Goal: Information Seeking & Learning: Learn about a topic

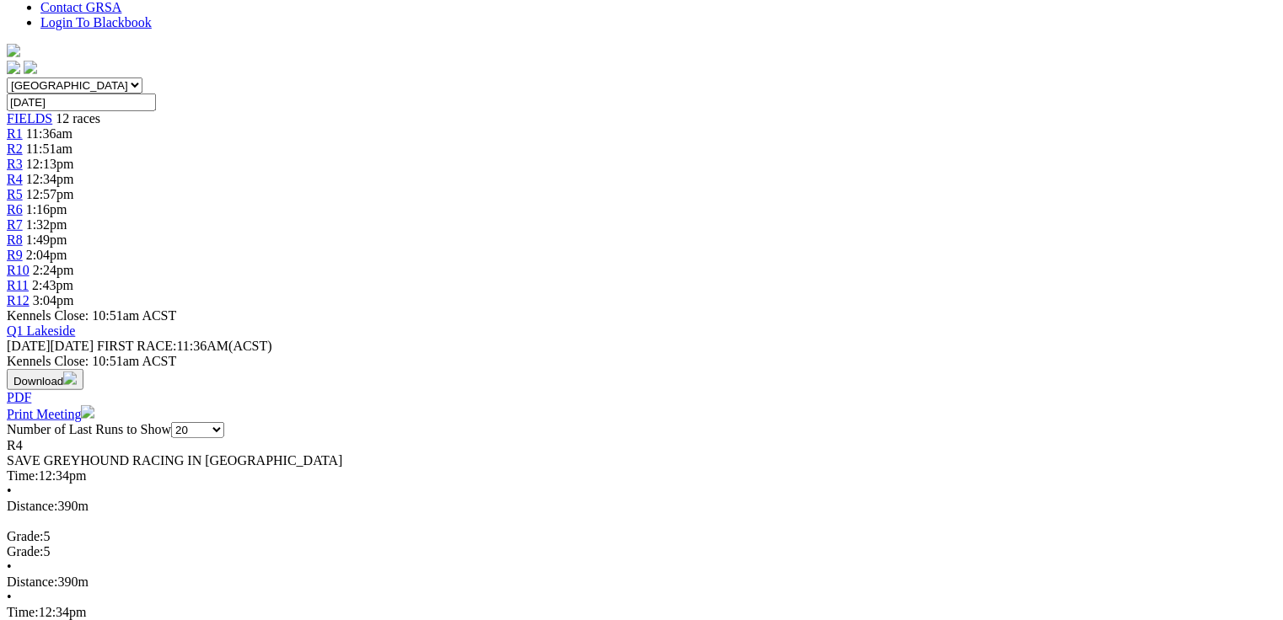
scroll to position [337, 0]
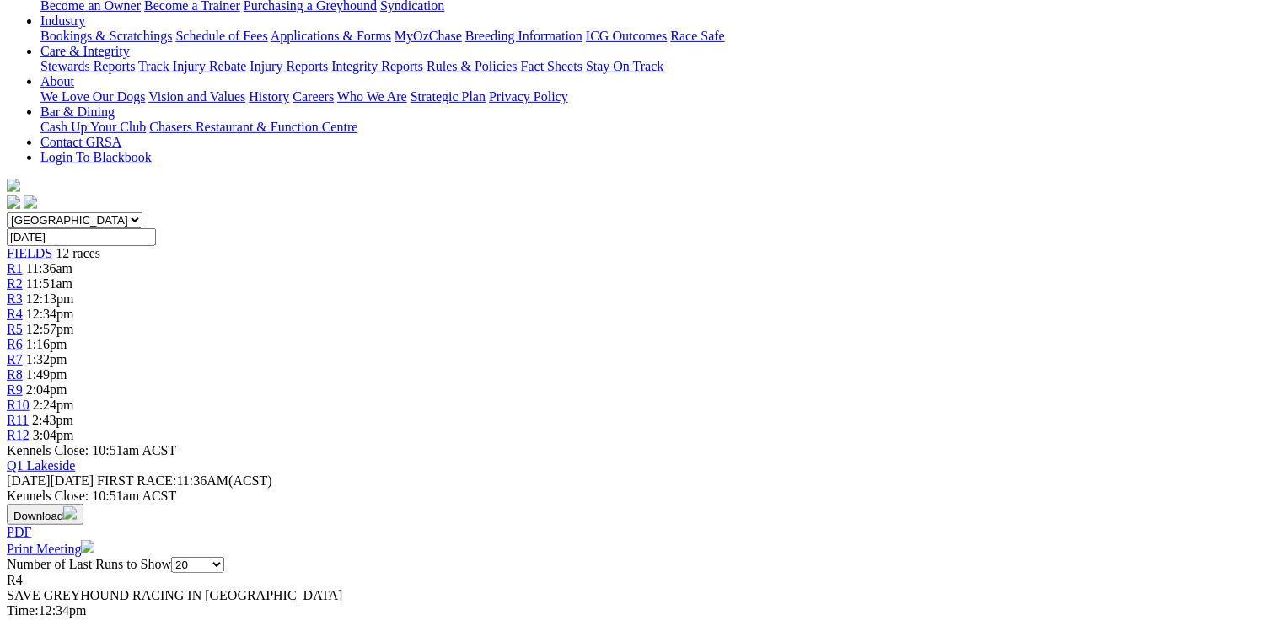
drag, startPoint x: 272, startPoint y: 112, endPoint x: 373, endPoint y: 119, distance: 101.3
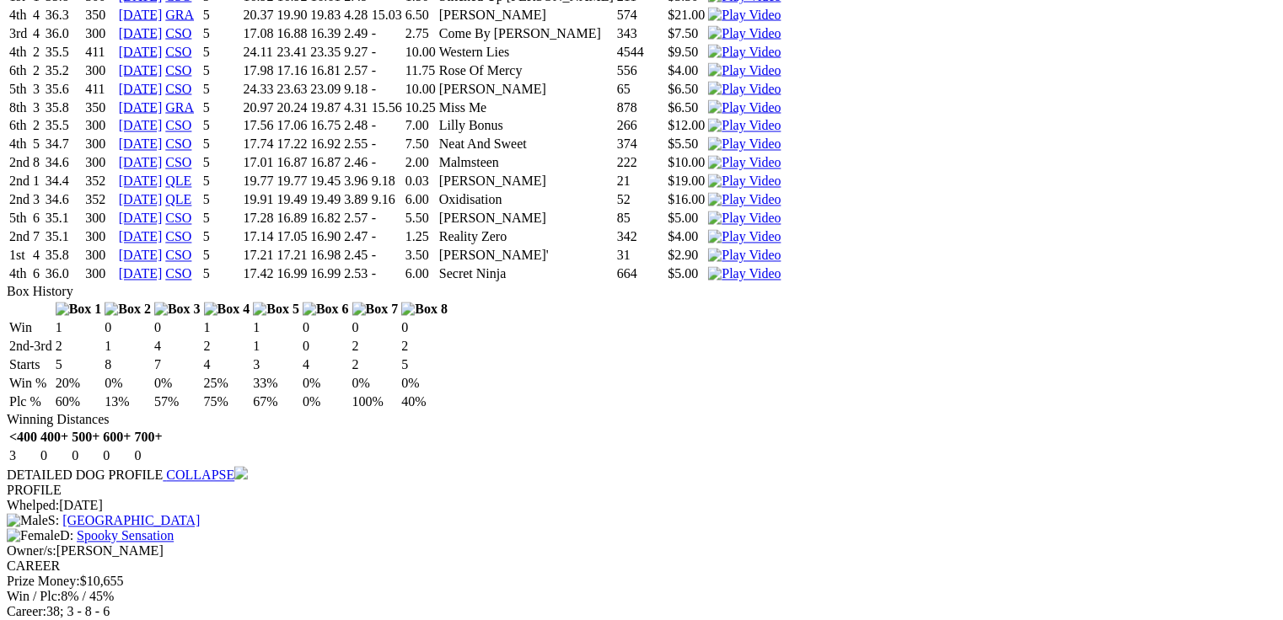
scroll to position [1483, 0]
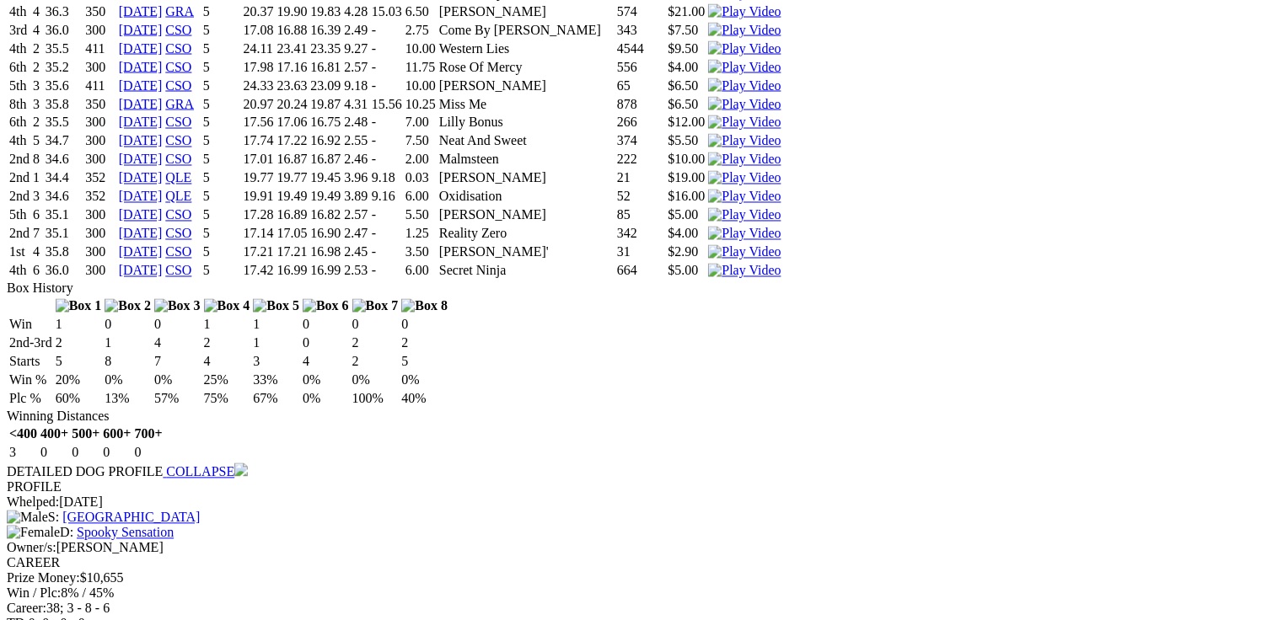
drag, startPoint x: 925, startPoint y: 252, endPoint x: 1102, endPoint y: 273, distance: 178.2
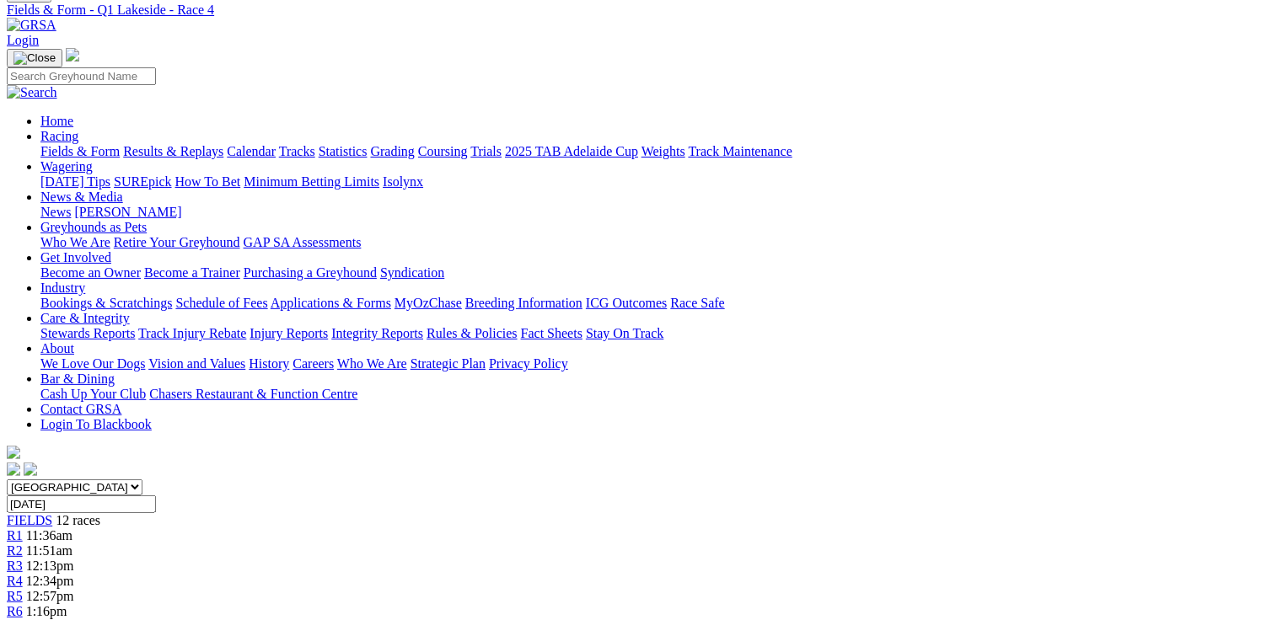
scroll to position [0, 0]
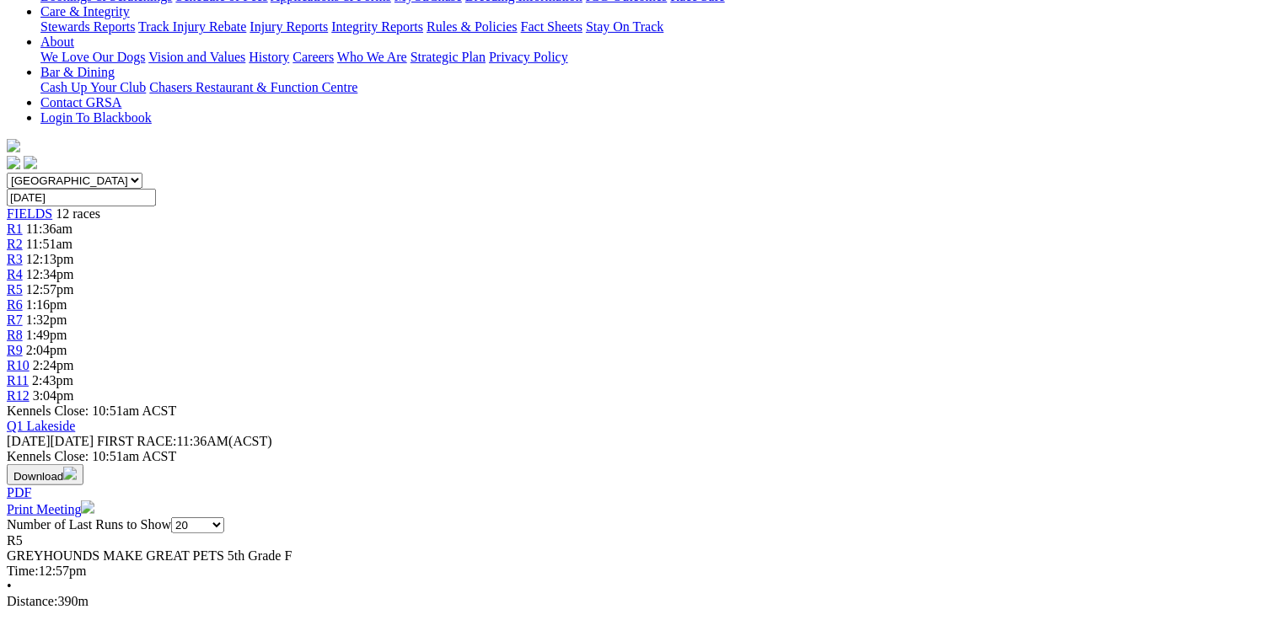
scroll to position [404, 0]
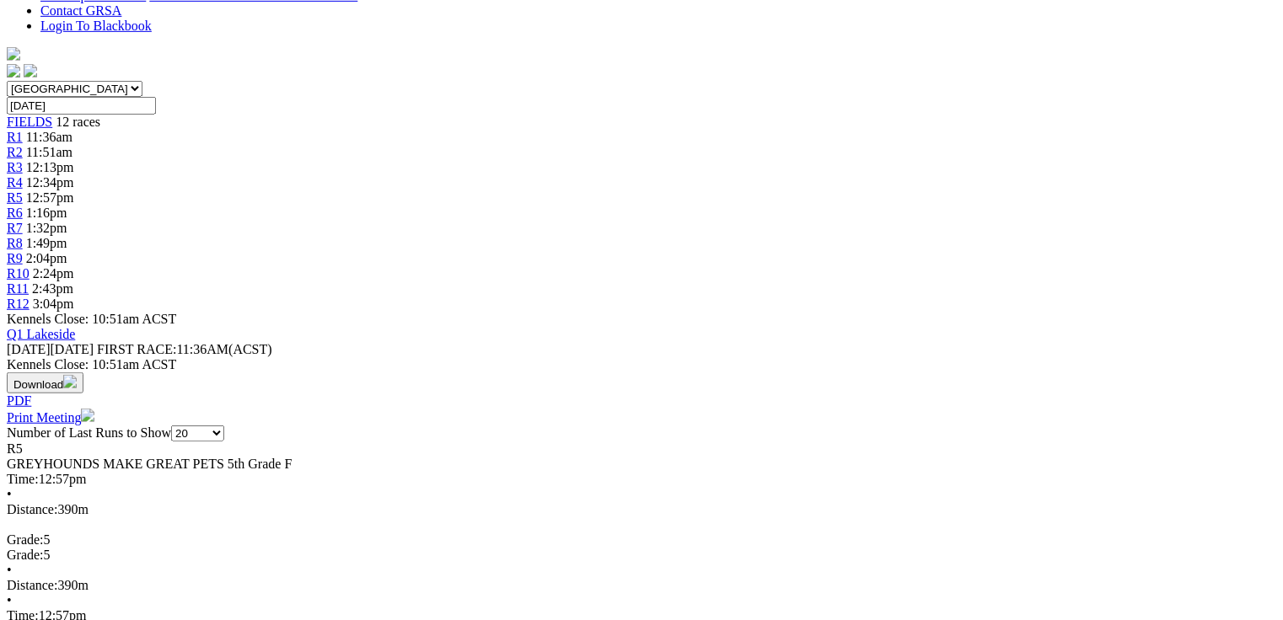
scroll to position [472, 0]
